Goal: Information Seeking & Learning: Learn about a topic

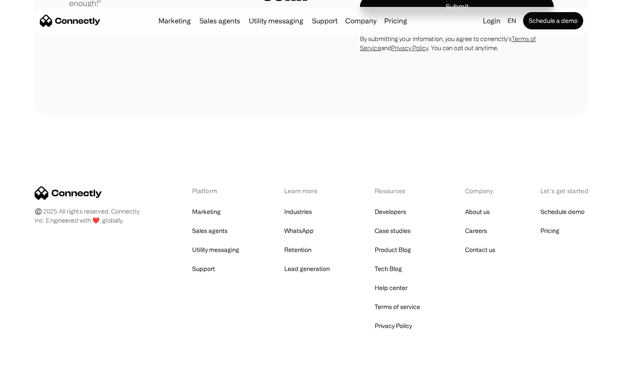
scroll to position [2449, 0]
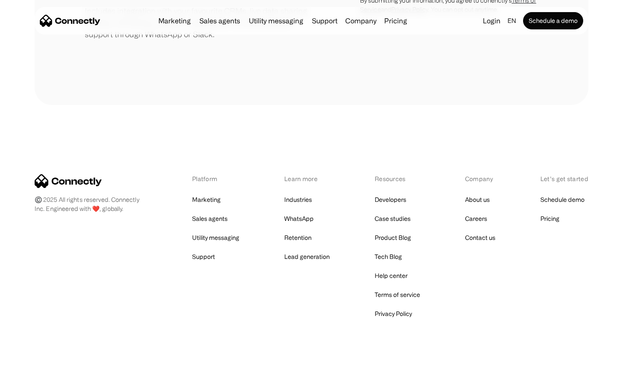
scroll to position [402, 0]
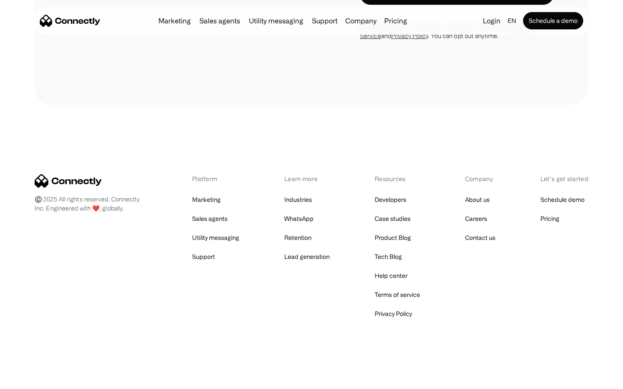
scroll to position [3393, 0]
